Goal: Find specific fact: Find contact information

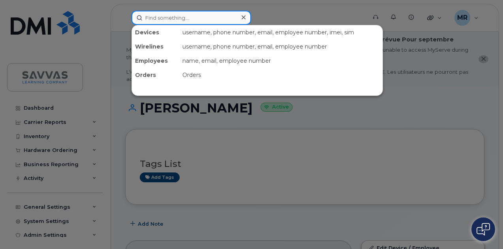
click at [162, 22] on input at bounding box center [192, 18] width 120 height 14
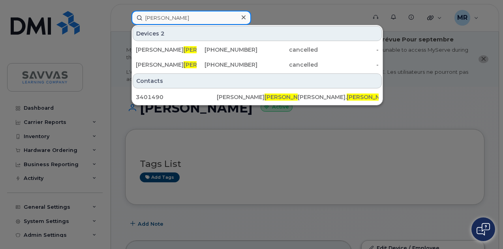
type input "[PERSON_NAME]"
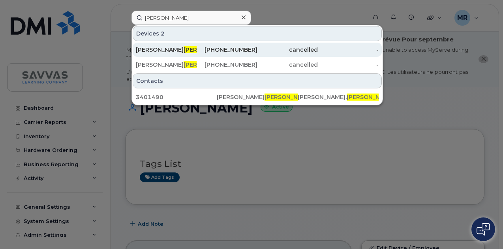
click at [222, 46] on div "[PHONE_NUMBER]" at bounding box center [227, 50] width 61 height 8
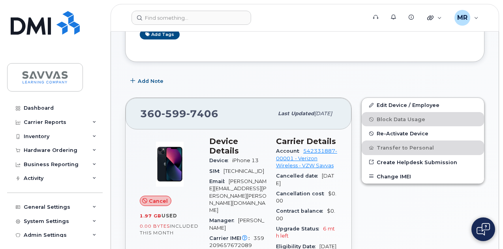
scroll to position [210, 0]
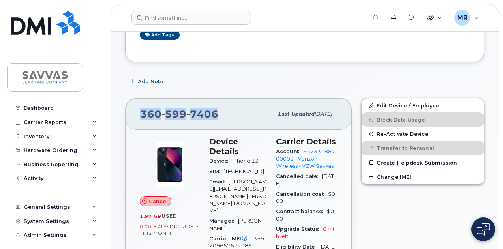
drag, startPoint x: 220, startPoint y: 110, endPoint x: 139, endPoint y: 112, distance: 80.6
click at [139, 112] on div "360 599 7406 Last updated Sep 04, 2025" at bounding box center [239, 114] width 226 height 32
copy span "360 599 7406"
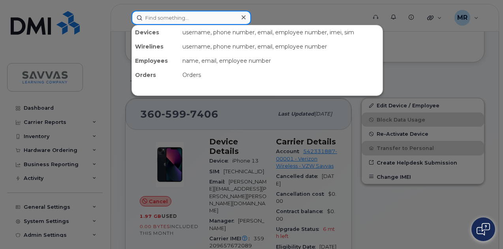
click at [155, 23] on input at bounding box center [192, 18] width 120 height 14
paste input "Argenbright"
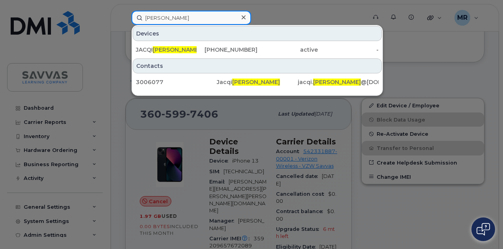
type input "Argenbright"
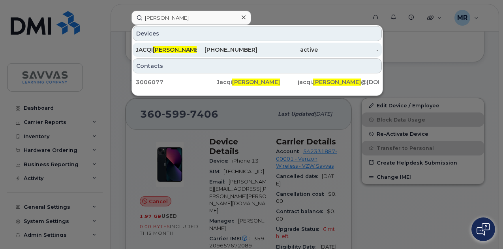
click at [198, 53] on div "480-646-6208" at bounding box center [227, 50] width 61 height 8
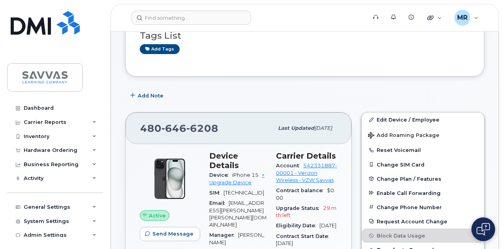
scroll to position [130, 0]
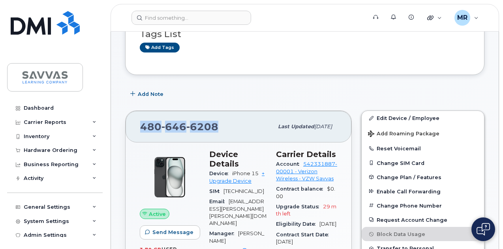
drag, startPoint x: 220, startPoint y: 130, endPoint x: 142, endPoint y: 121, distance: 79.1
click at [142, 121] on div "480 646 6208" at bounding box center [206, 127] width 133 height 17
copy span "480 646 6208"
